Goal: Find specific page/section: Find specific page/section

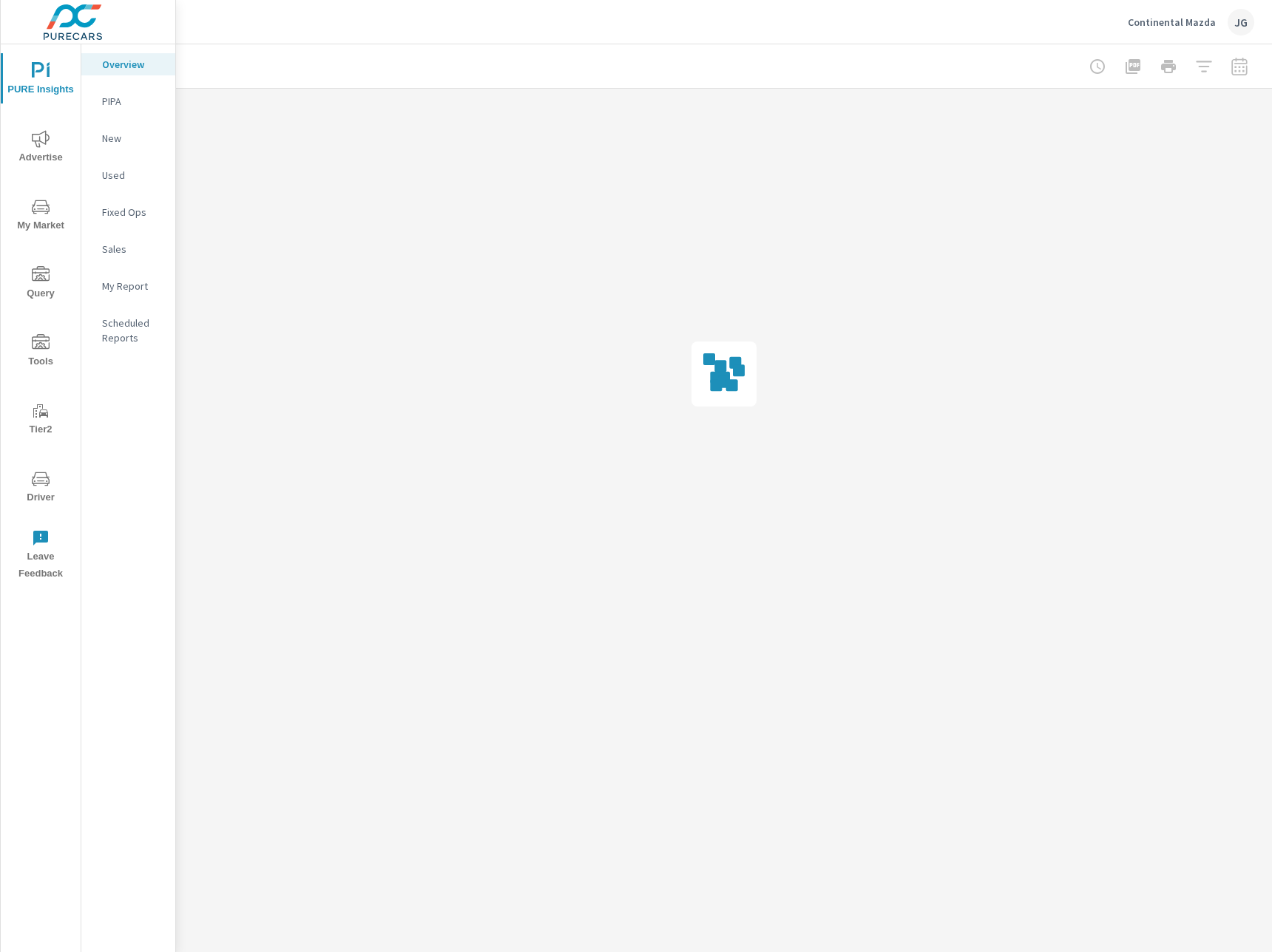
click at [38, 334] on icon "nav menu" at bounding box center [41, 343] width 18 height 18
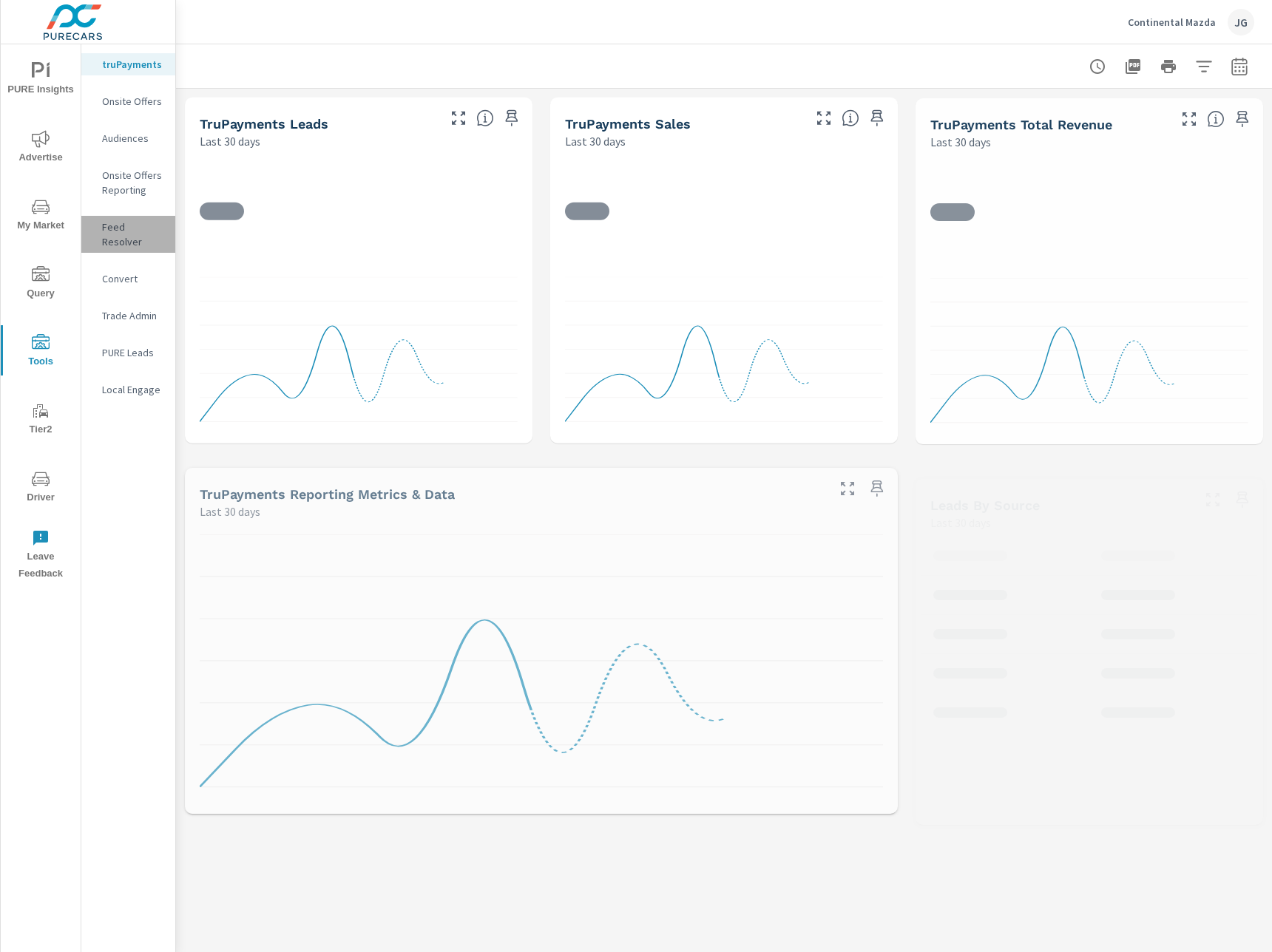
click at [146, 232] on p "Feed Resolver" at bounding box center [132, 233] width 61 height 29
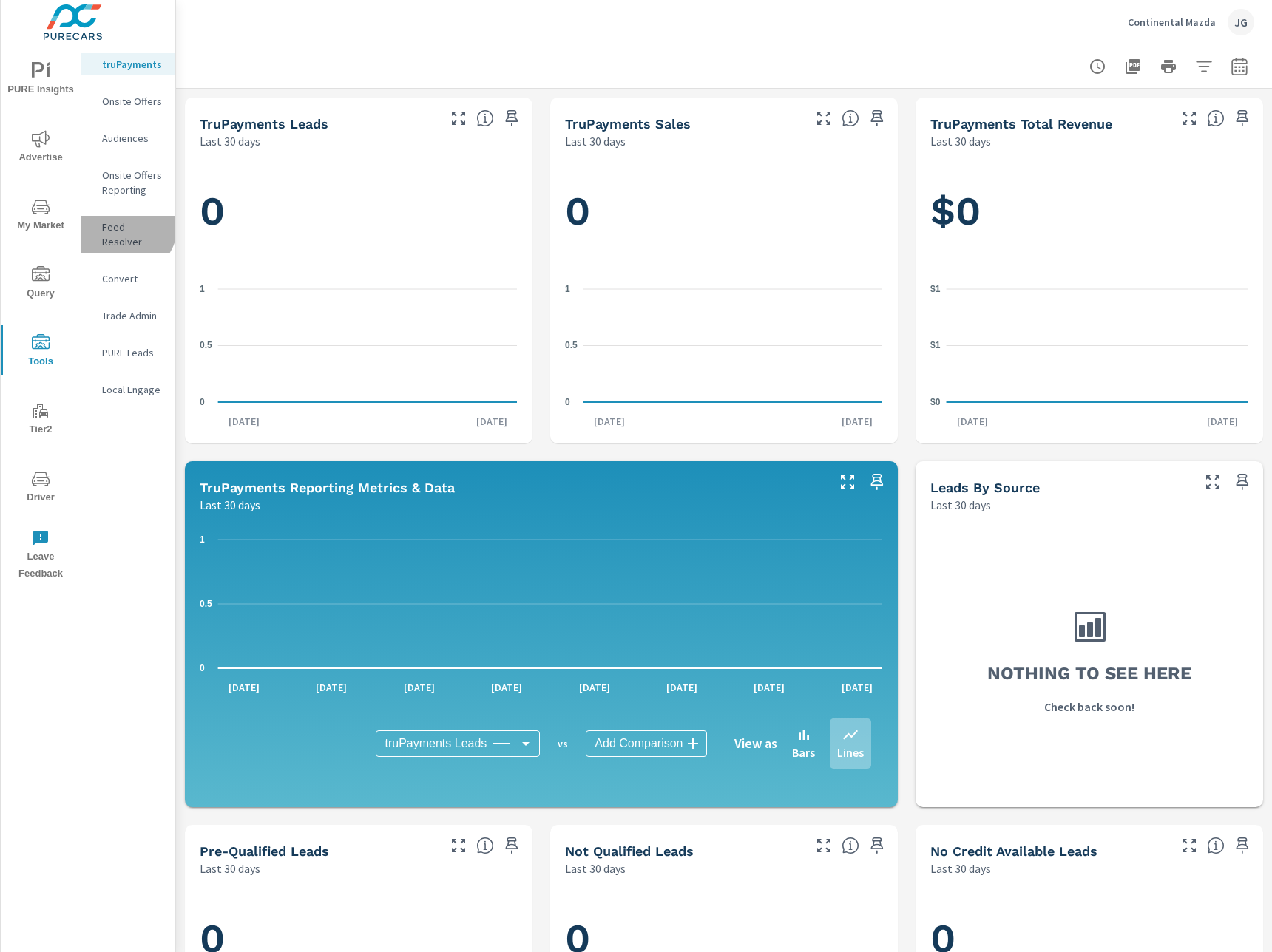
click at [116, 221] on p "Feed Resolver" at bounding box center [132, 233] width 61 height 29
